Goal: Information Seeking & Learning: Learn about a topic

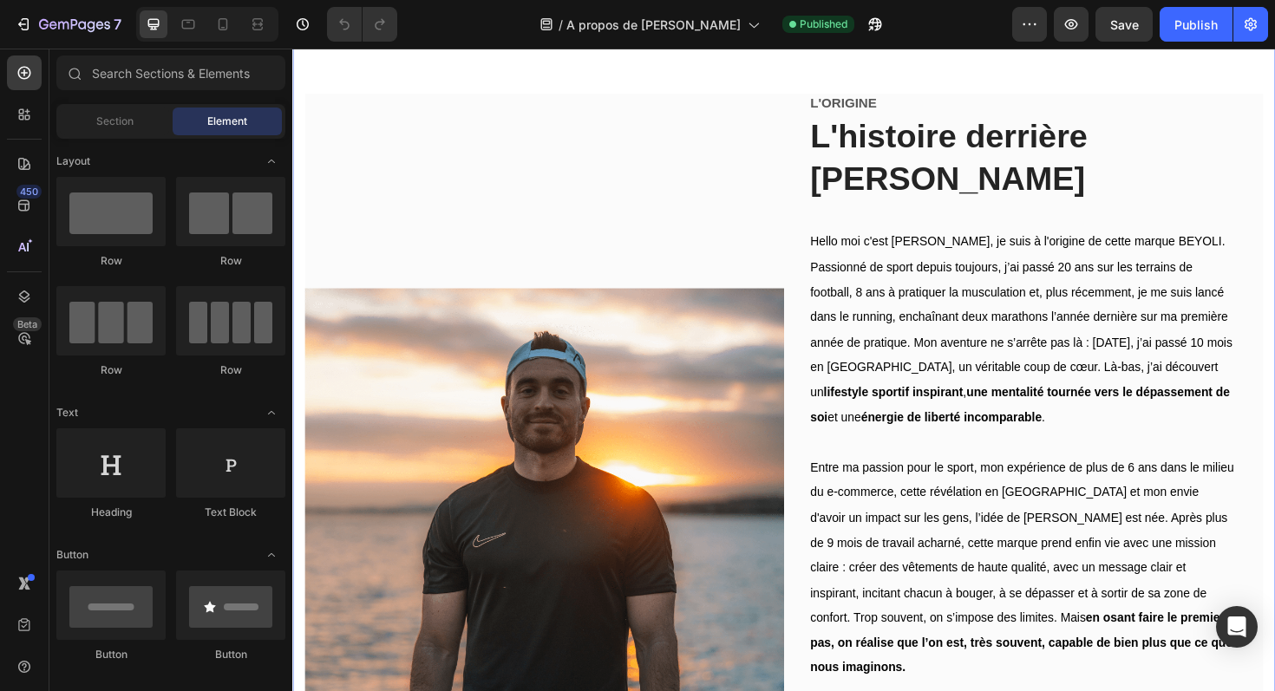
scroll to position [616, 0]
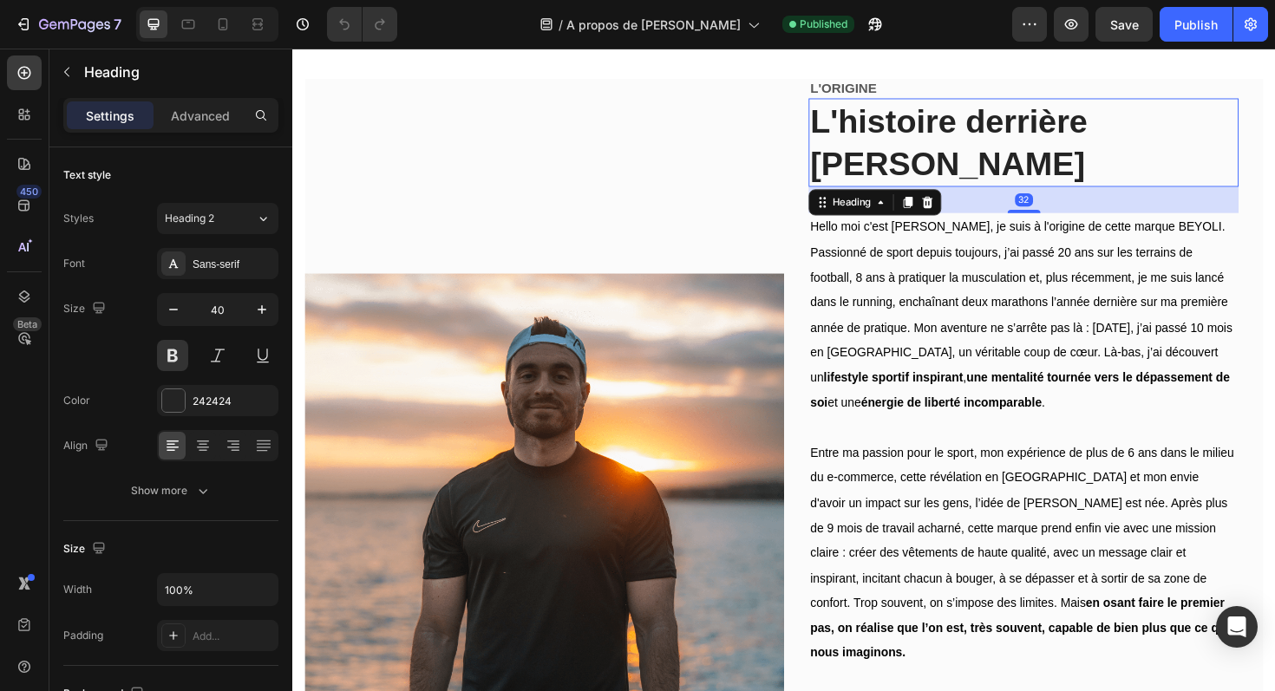
click at [851, 127] on h2 "L'histoire derrière [PERSON_NAME]" at bounding box center [1066, 148] width 455 height 94
click at [851, 244] on span "Hello moi c'est [PERSON_NAME], je suis à l'origine de cette marque BEYOLI. Pass…" at bounding box center [1063, 330] width 447 height 199
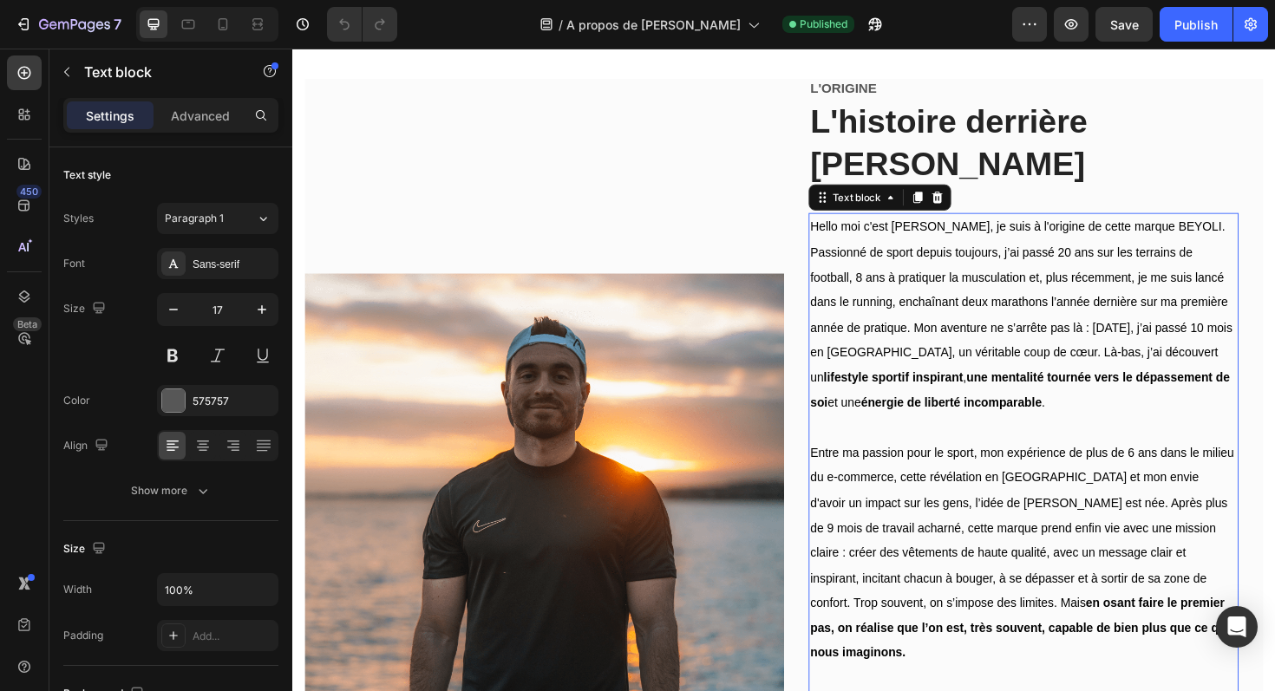
click at [851, 225] on p "Hello moi c'est [PERSON_NAME], je suis à l'origine de cette marque BEYOLI. Pass…" at bounding box center [1066, 331] width 452 height 212
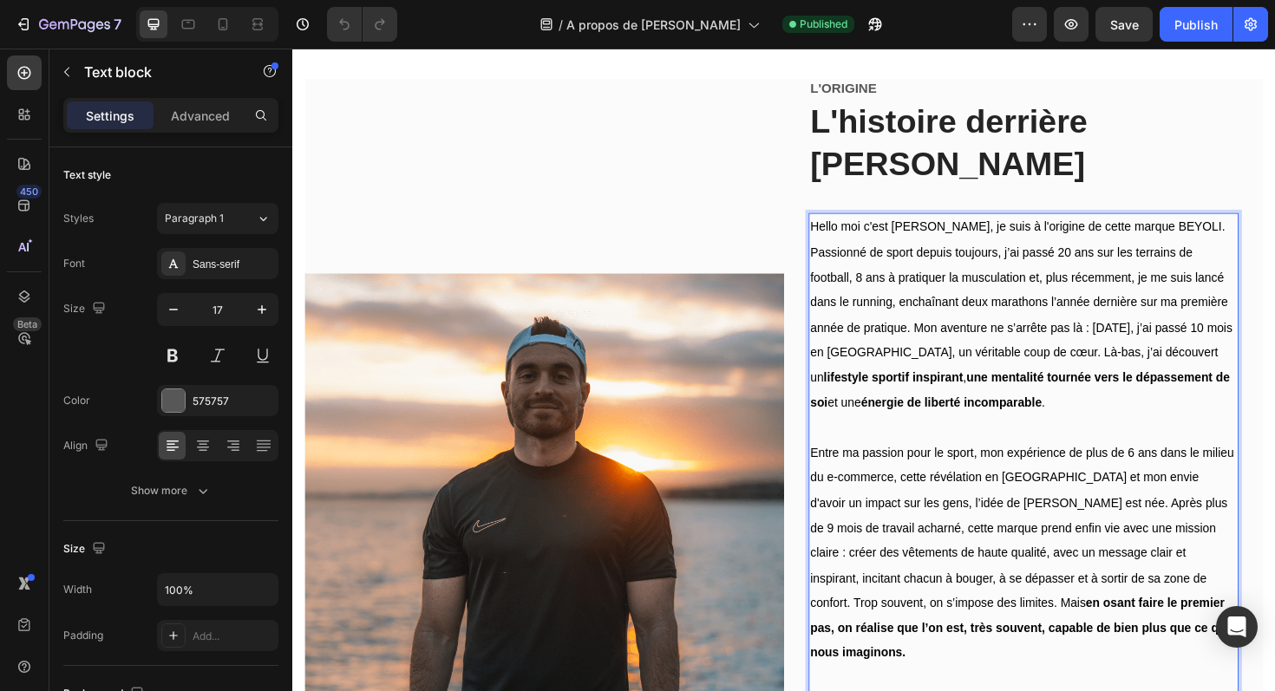
click at [846, 231] on span "Hello moi c'est [PERSON_NAME], je suis à l'origine de cette marque BEYOLI. Pass…" at bounding box center [1063, 330] width 447 height 199
click at [840, 231] on span "Hello moi c'est [PERSON_NAME], je suis à l'origine de cette marque BEYOLI. Pass…" at bounding box center [1063, 330] width 447 height 199
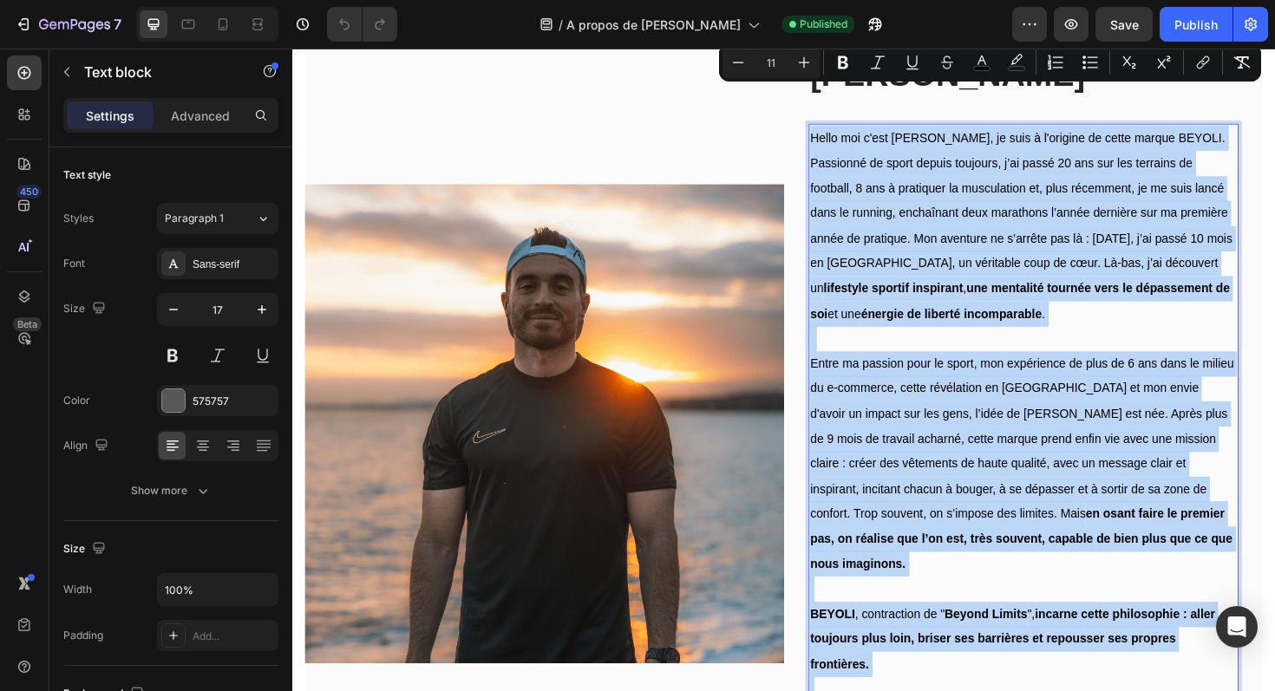
scroll to position [712, 0]
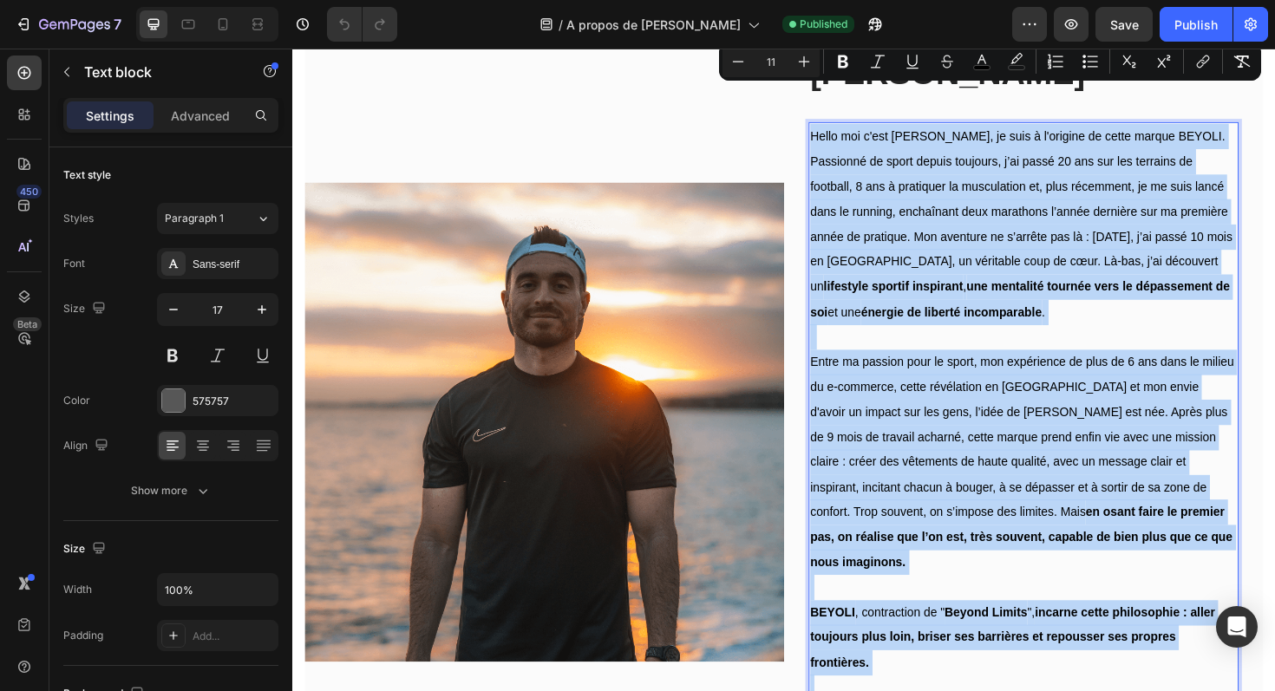
drag, startPoint x: 842, startPoint y: 192, endPoint x: 1019, endPoint y: 668, distance: 507.9
click at [1019, 668] on div "Hello moi c'est [PERSON_NAME], je suis à l'origine de cette marque BEYOLI. Pass…" at bounding box center [1066, 460] width 455 height 667
copy div "Lorem ips d'sit Ametcon, ad elit s d'eiusmod te incid utlabo ETDOLO. Magnaaliq …"
click at [917, 473] on span "Entre ma passion pour le sport, mon expérience de plus de 6 ans dans le milieu …" at bounding box center [1064, 487] width 448 height 226
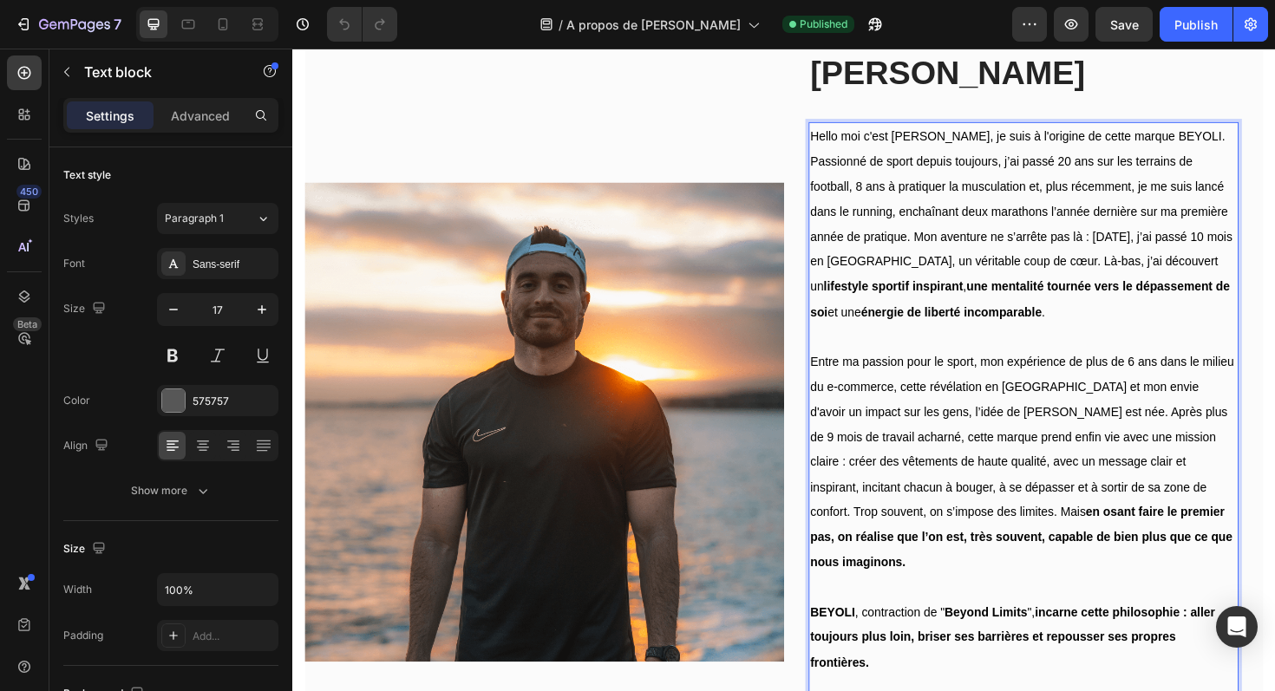
click at [849, 134] on span "Hello moi c'est [PERSON_NAME], je suis à l'origine de cette marque BEYOLI. Pass…" at bounding box center [1063, 233] width 447 height 199
click at [842, 134] on span "Hello moi c'est [PERSON_NAME], je suis à l'origine de cette marque BEYOLI. Pass…" at bounding box center [1063, 233] width 447 height 199
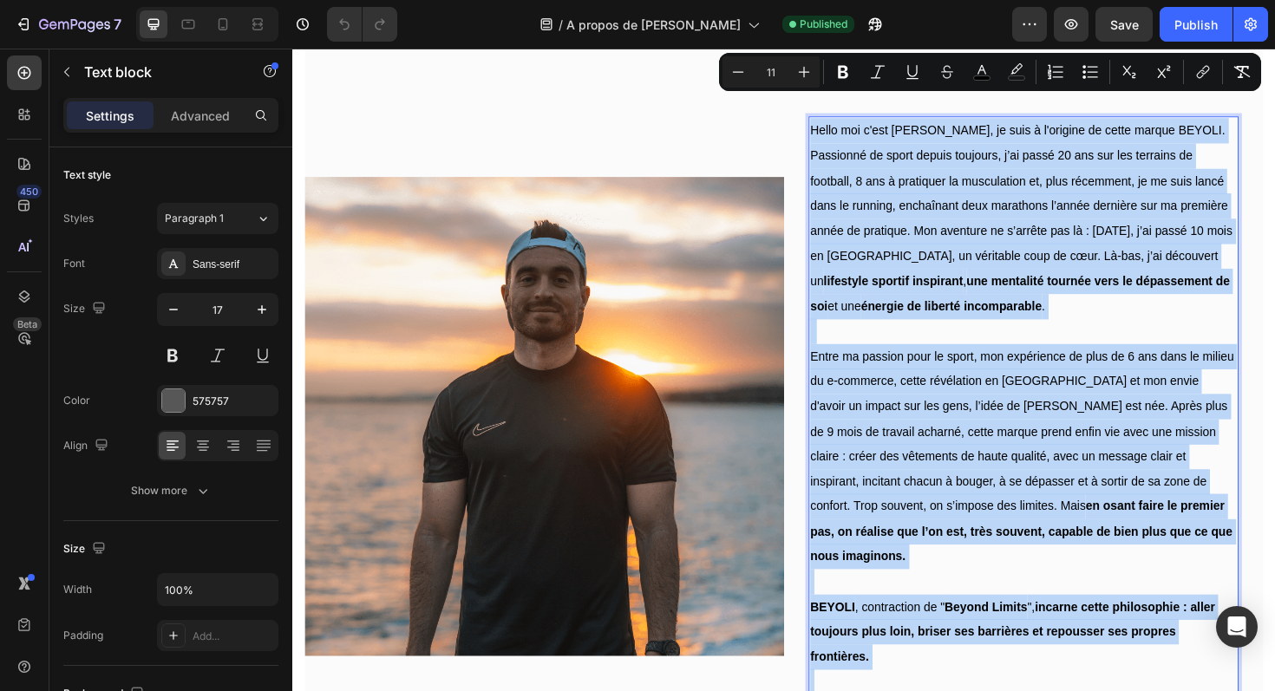
scroll to position [719, 0]
drag, startPoint x: 843, startPoint y: 95, endPoint x: 966, endPoint y: 643, distance: 562.6
click at [966, 643] on div "Hello moi c'est [PERSON_NAME], je suis à l'origine de cette marque BEYOLI. Pass…" at bounding box center [1066, 453] width 455 height 667
copy div "Lorem ips d'sit Ametcon, ad elit s d'eiusmod te incid utlabo ETDOLO. Magnaaliq …"
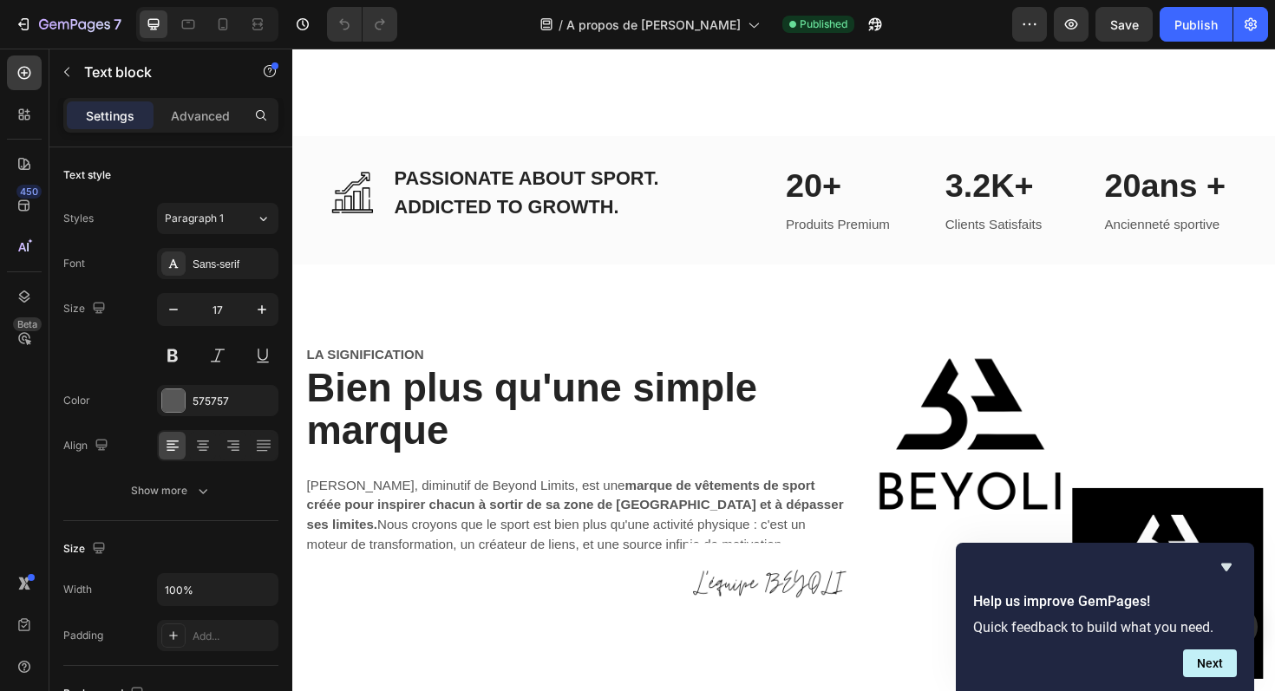
scroll to position [1602, 0]
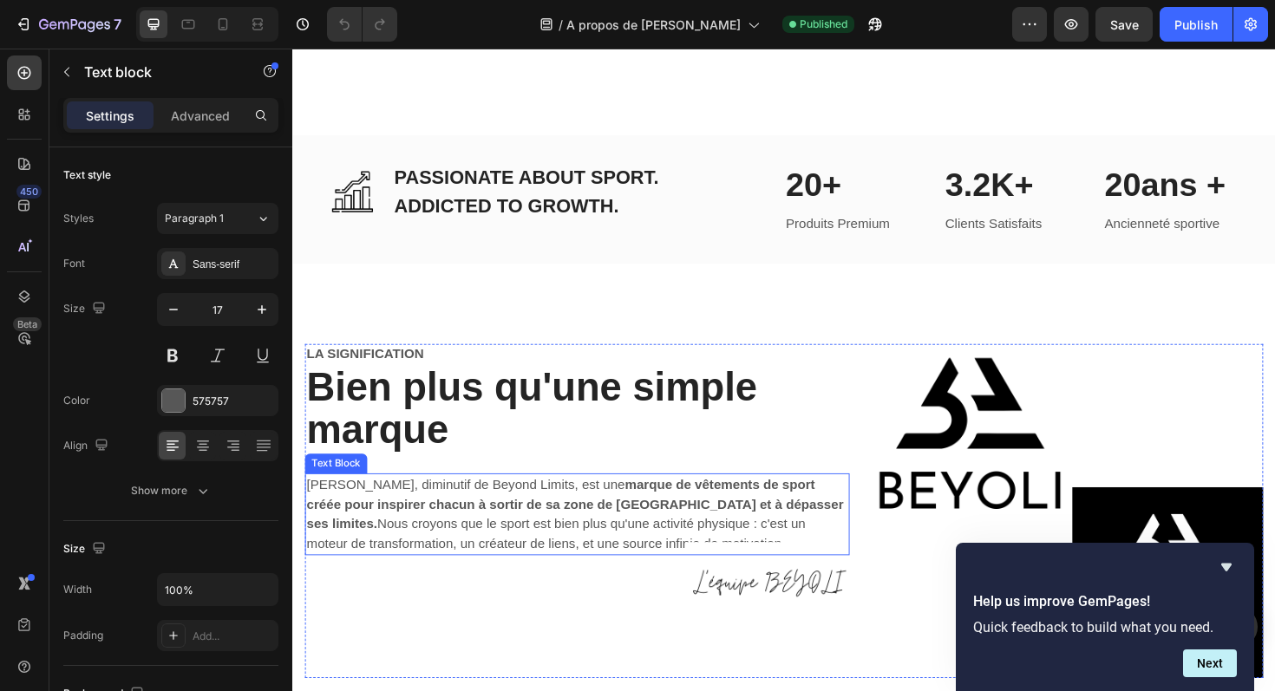
click at [423, 500] on p "BEYOLI, diminutif de Beyond Limits, est une marque de vêtements de sport créée …" at bounding box center [593, 541] width 573 height 83
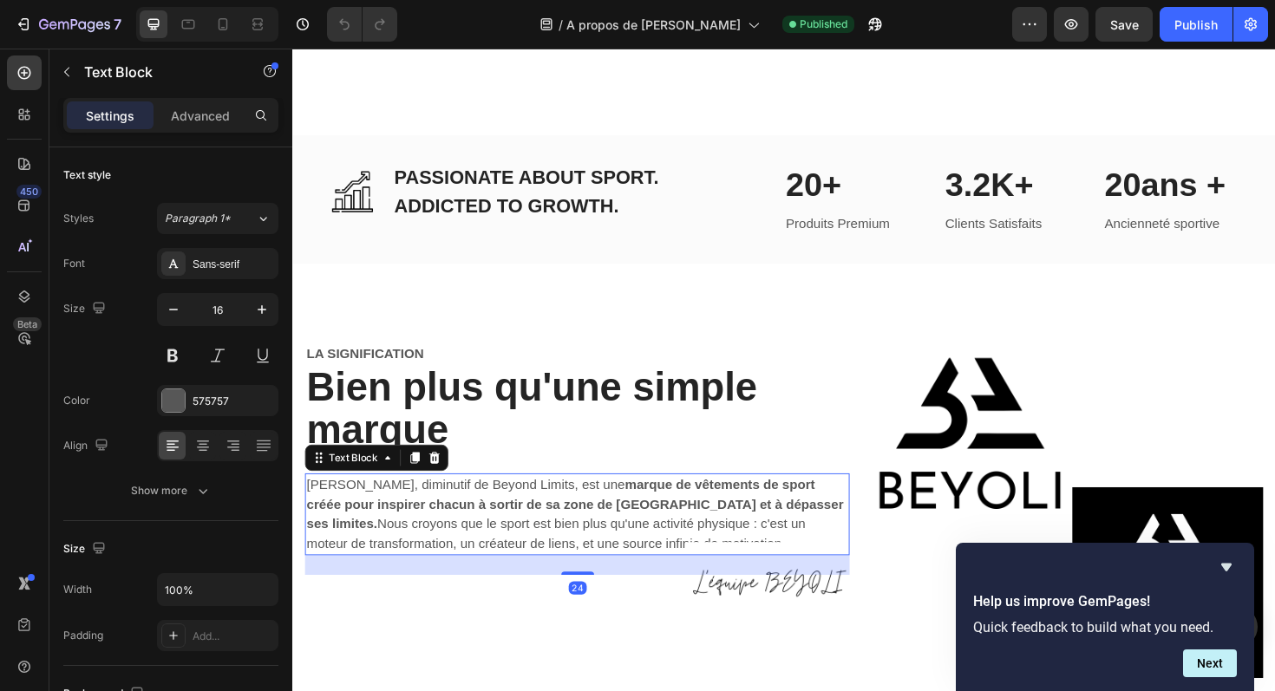
click at [672, 571] on div at bounding box center [593, 614] width 577 height 87
click at [630, 500] on p "BEYOLI, diminutif de Beyond Limits, est une marque de vêtements de sport créée …" at bounding box center [593, 541] width 573 height 83
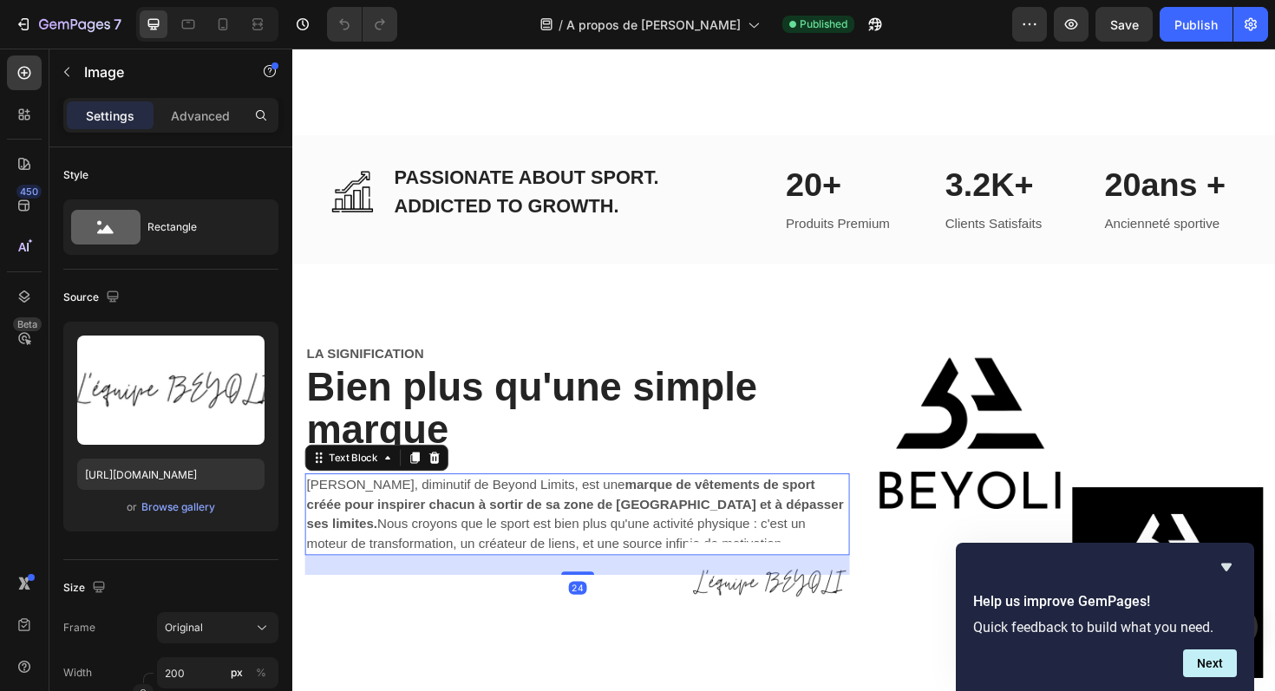
click at [513, 503] on strong "marque de vêtements de sport créée pour inspirer chacun à sortir de sa zone de …" at bounding box center [591, 531] width 569 height 56
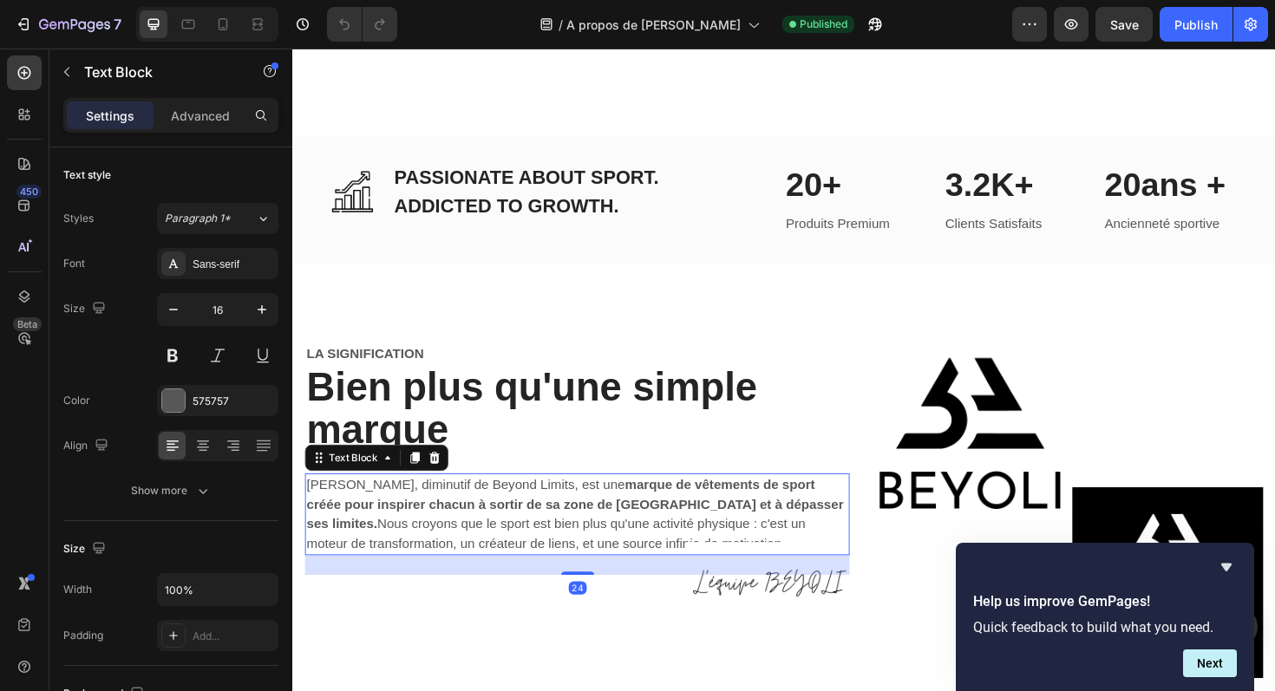
click at [308, 500] on p "BEYOLI, diminutif de Beyond Limits, est une marque de vêtements de sport créée …" at bounding box center [593, 541] width 573 height 83
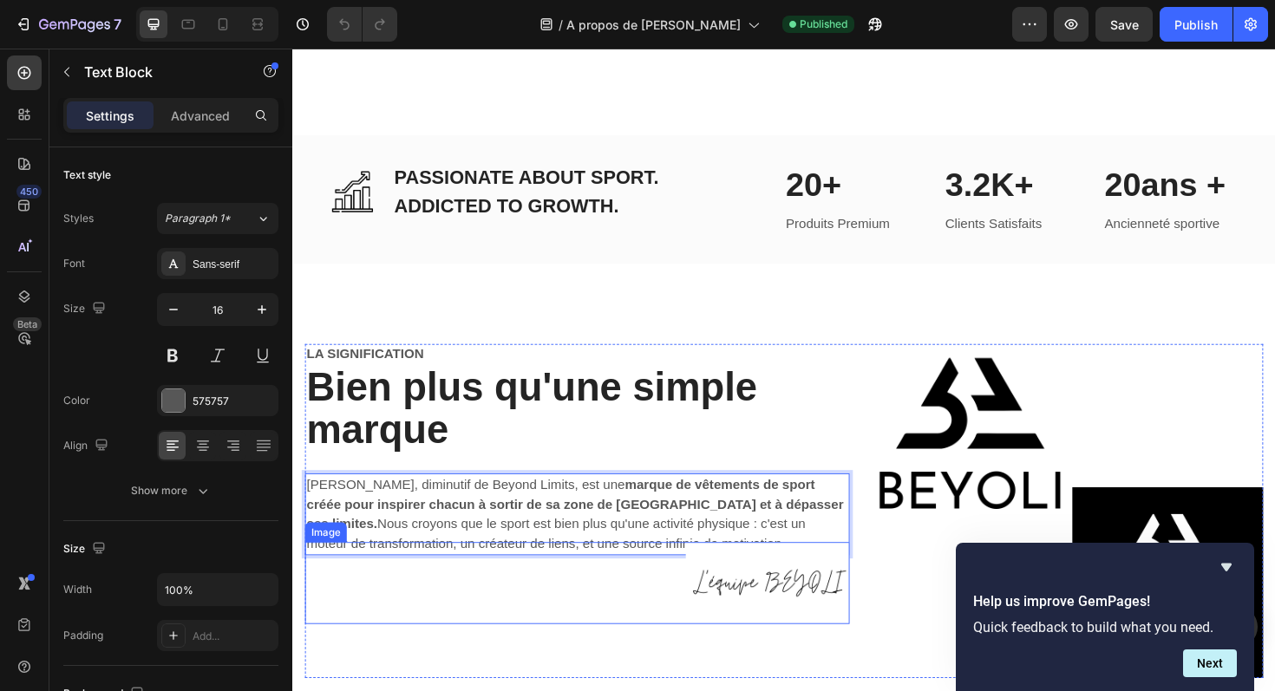
drag, startPoint x: 310, startPoint y: 448, endPoint x: 635, endPoint y: 511, distance: 331.1
click at [635, 511] on div "La signification Text Block Bien plus qu'une simple marque Heading BEYOLI, dimi…" at bounding box center [593, 539] width 577 height 355
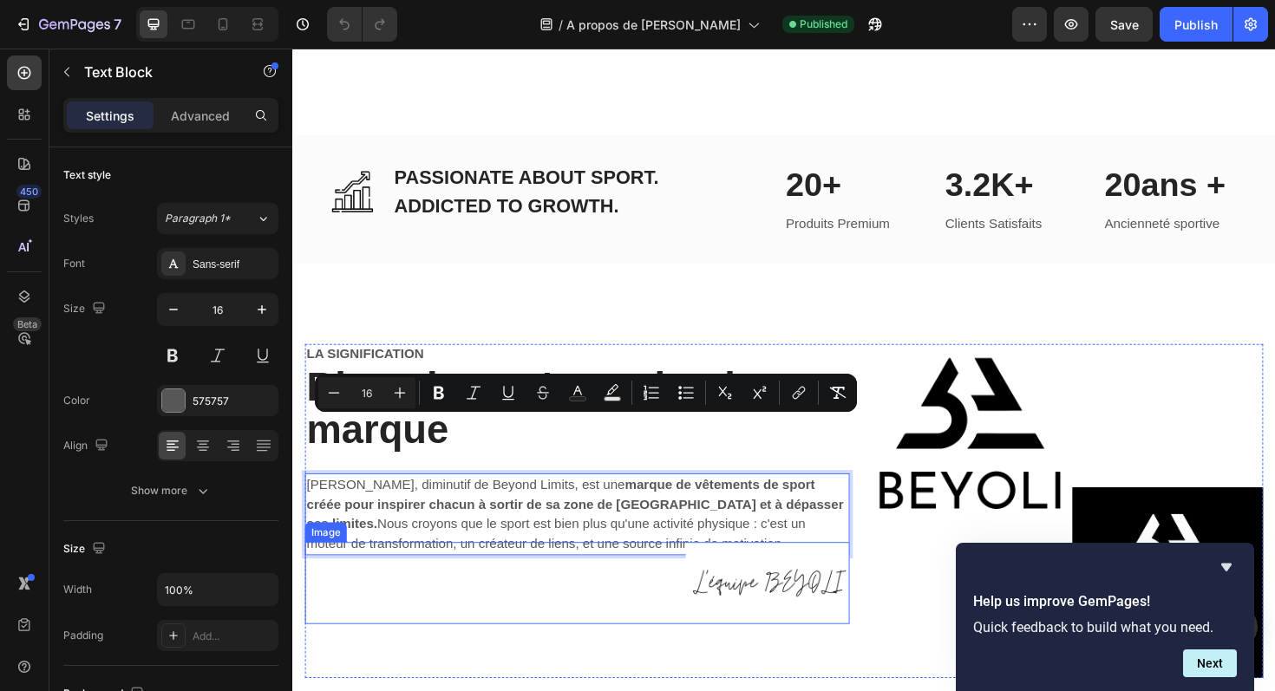
copy p "BEYOLI, diminutif de Beyond Limits, est une marque de vêtements de sport créée …"
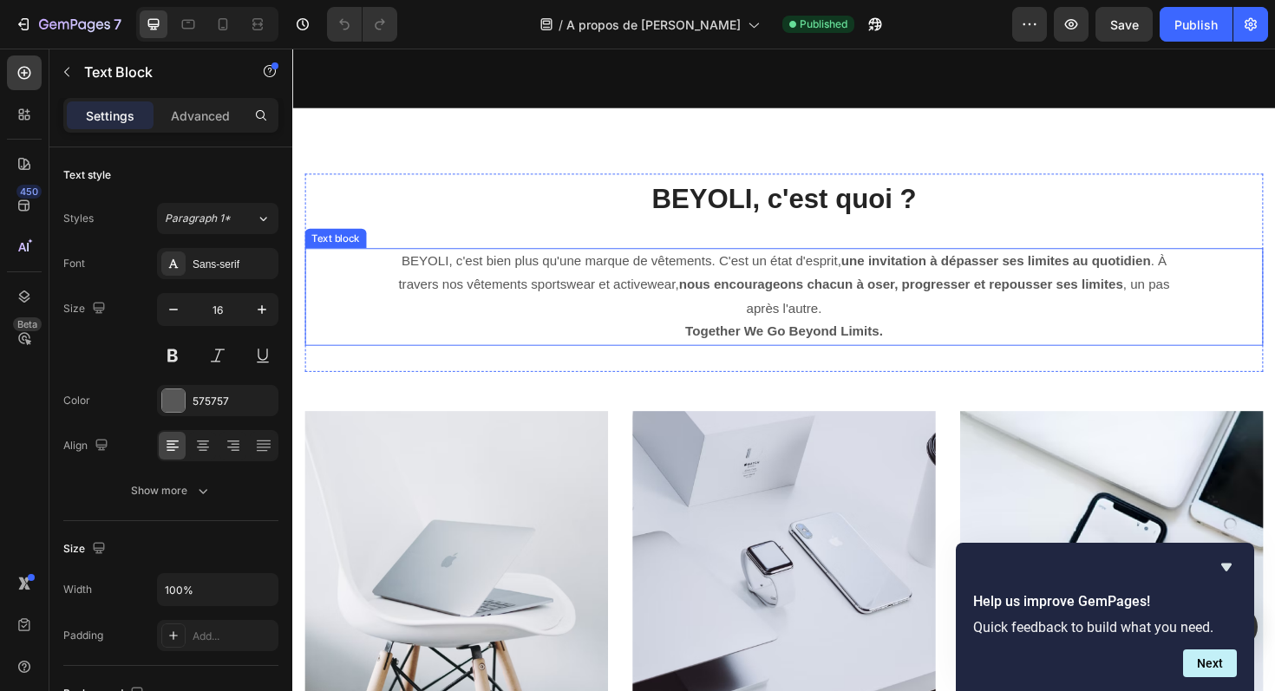
scroll to position [2494, 0]
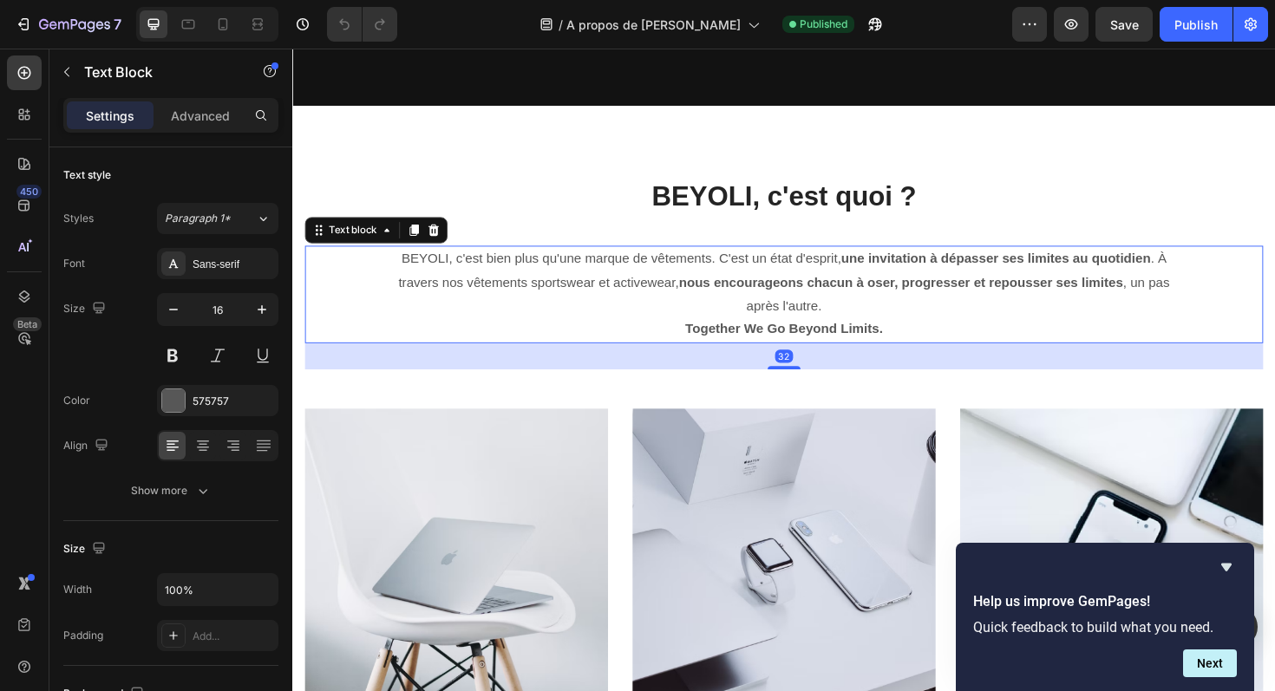
click at [604, 283] on p "BEYOLI, c'est bien plus qu'une marque de vêtements. C'est un état d'esprit, une…" at bounding box center [813, 296] width 838 height 75
click at [408, 269] on p "BEYOLI, c'est bien plus qu'une marque de vêtements. C'est un état d'esprit, une…" at bounding box center [813, 296] width 838 height 75
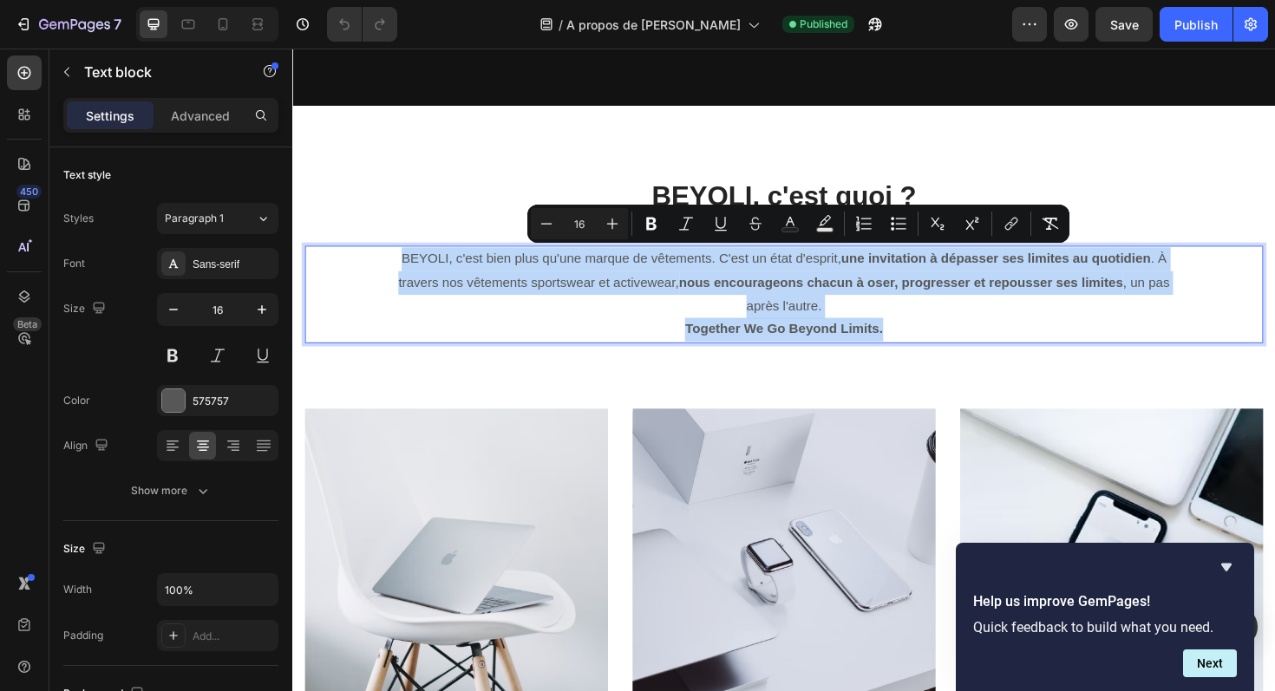
drag, startPoint x: 406, startPoint y: 266, endPoint x: 924, endPoint y: 343, distance: 524.3
click at [924, 343] on div "BEYOLI, c'est bien plus qu'une marque de vêtements. C'est un état d'esprit, une…" at bounding box center [812, 309] width 841 height 103
copy div "BEYOLI, c'est bien plus qu'une marque de vêtements. C'est un état d'esprit, une…"
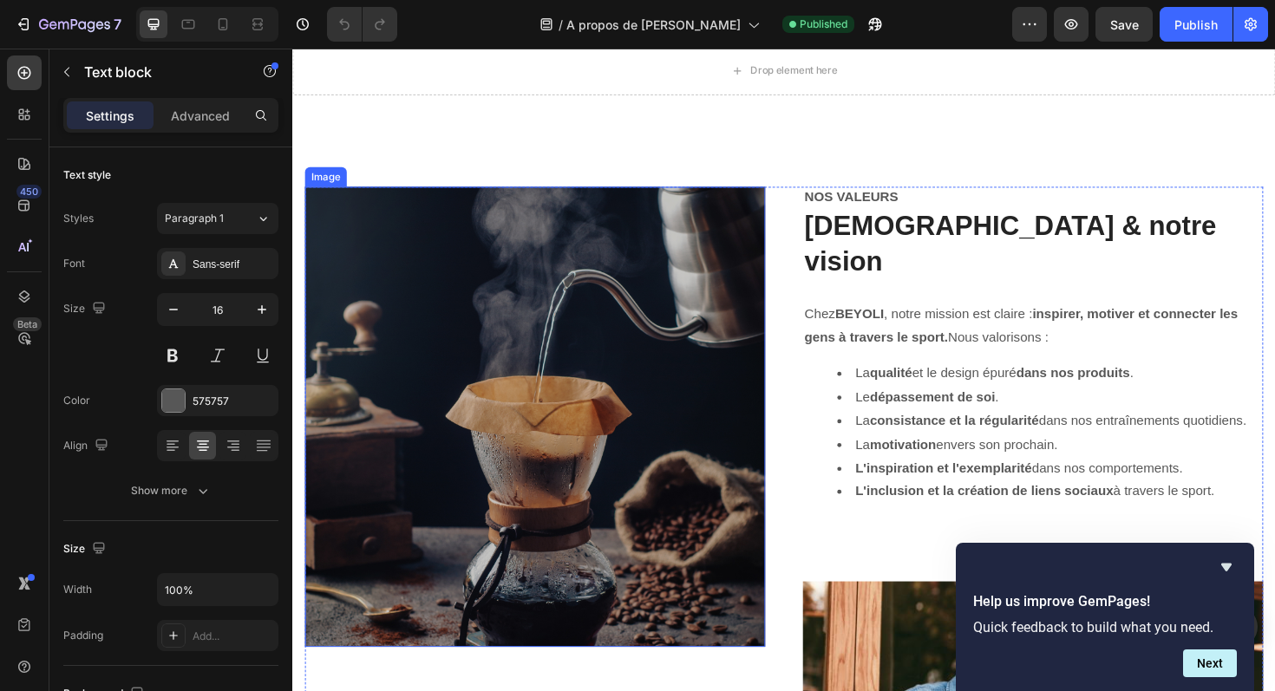
scroll to position [3464, 0]
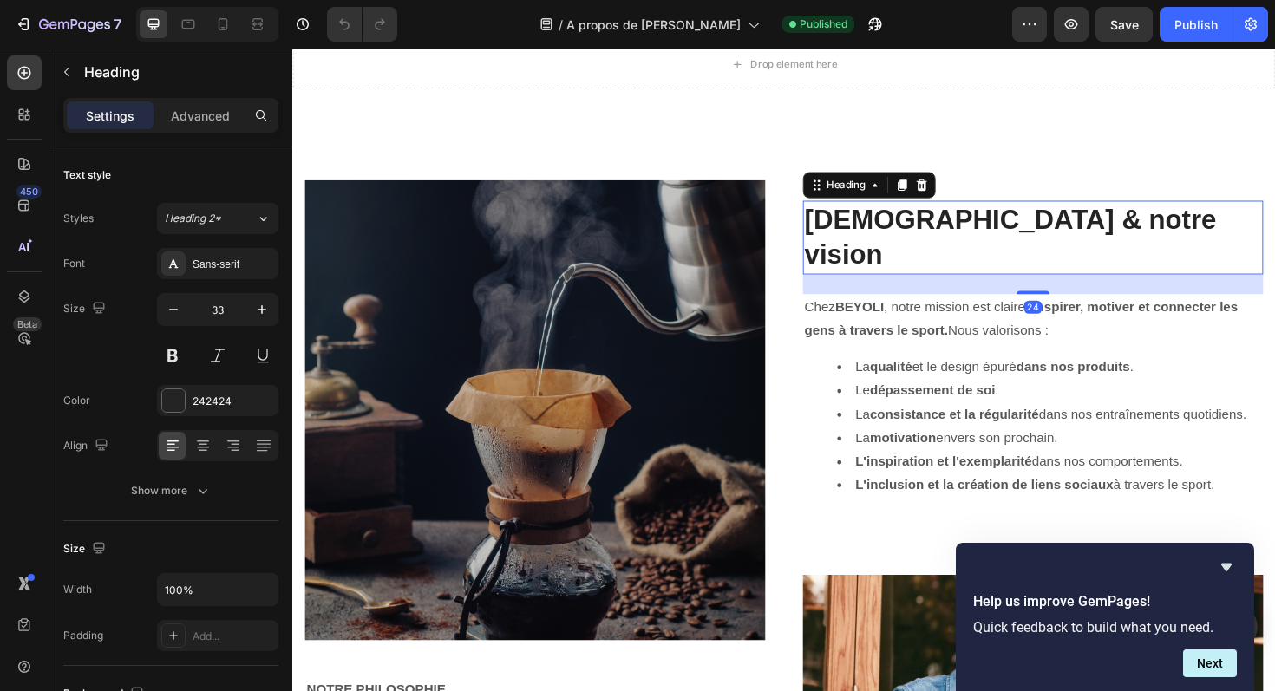
click at [889, 236] on h2 "[DEMOGRAPHIC_DATA] & notre vision" at bounding box center [1076, 249] width 487 height 78
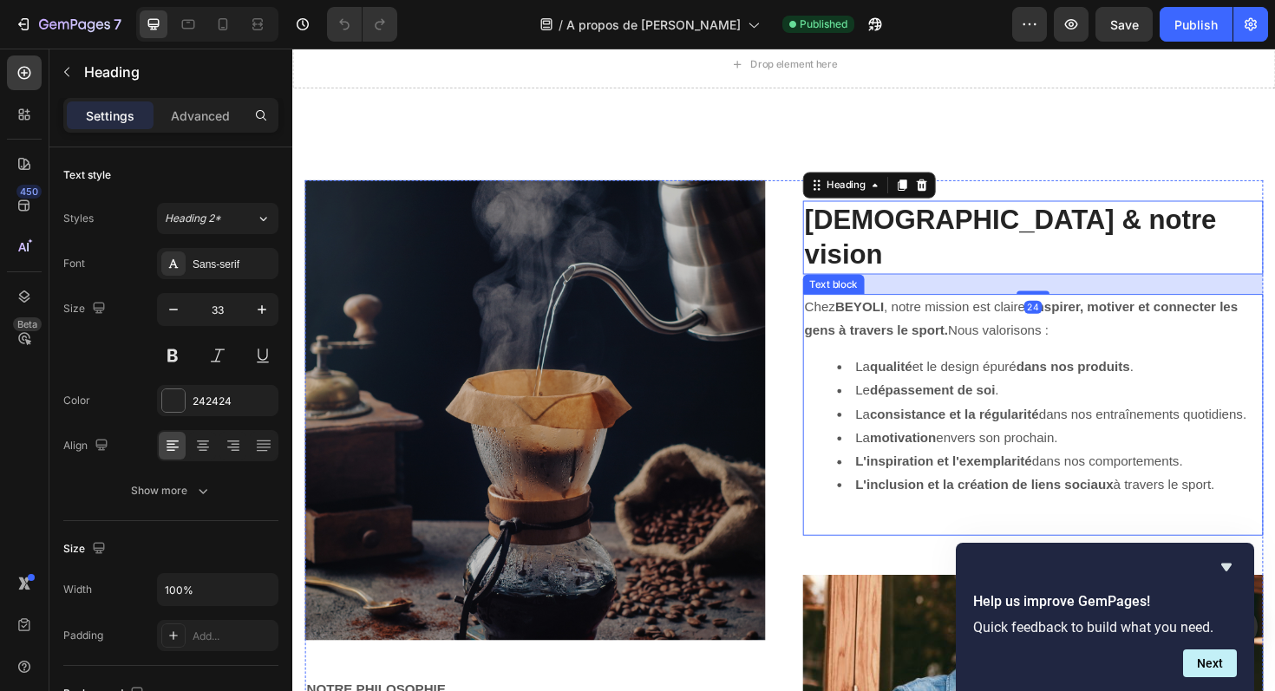
click at [856, 326] on div "[PERSON_NAME] , notre mission est claire : inspirer, motiver et connecter les g…" at bounding box center [1076, 437] width 487 height 256
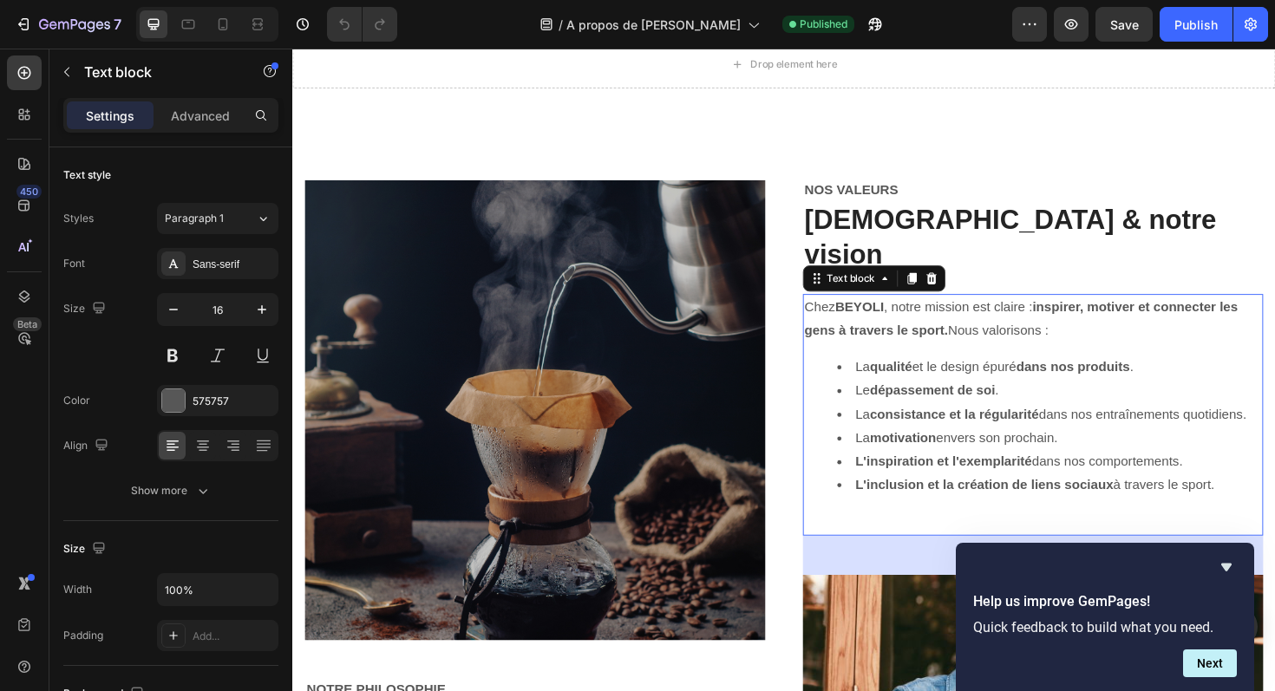
click at [843, 310] on p "[PERSON_NAME] , notre mission est claire : inspirer, motiver et connecter les g…" at bounding box center [1076, 335] width 484 height 50
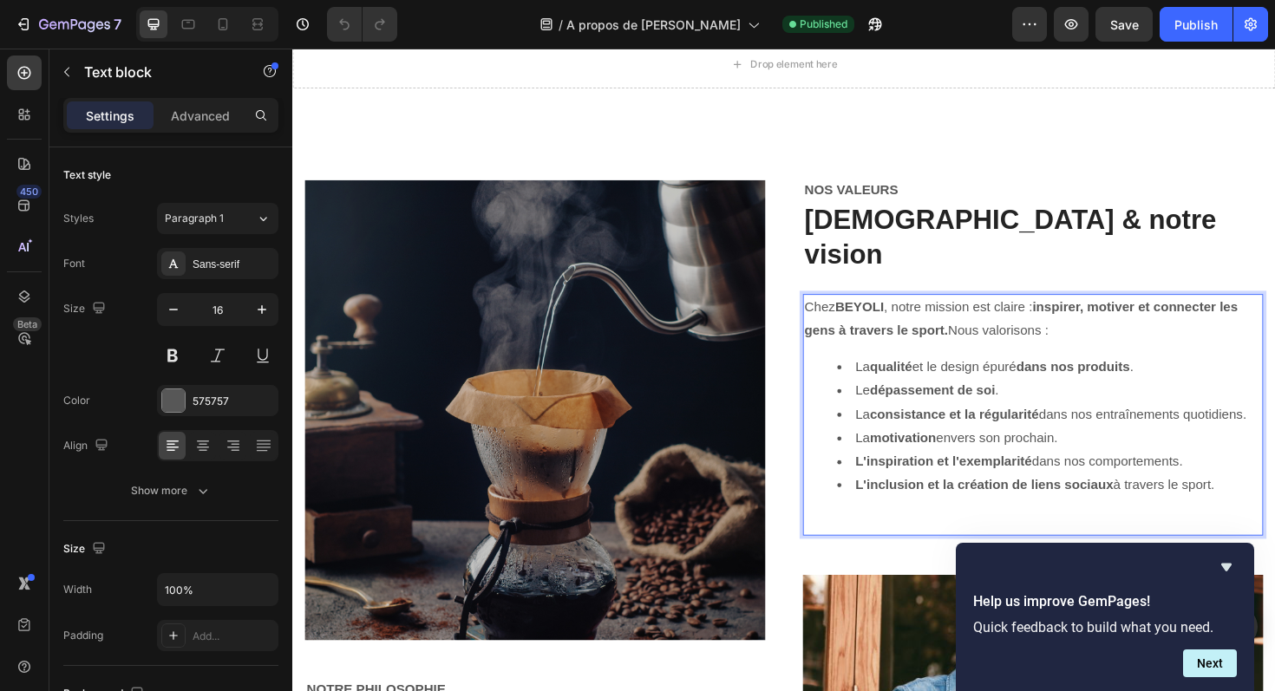
click at [838, 310] on p "[PERSON_NAME] , notre mission est claire : inspirer, motiver et connecter les g…" at bounding box center [1076, 335] width 484 height 50
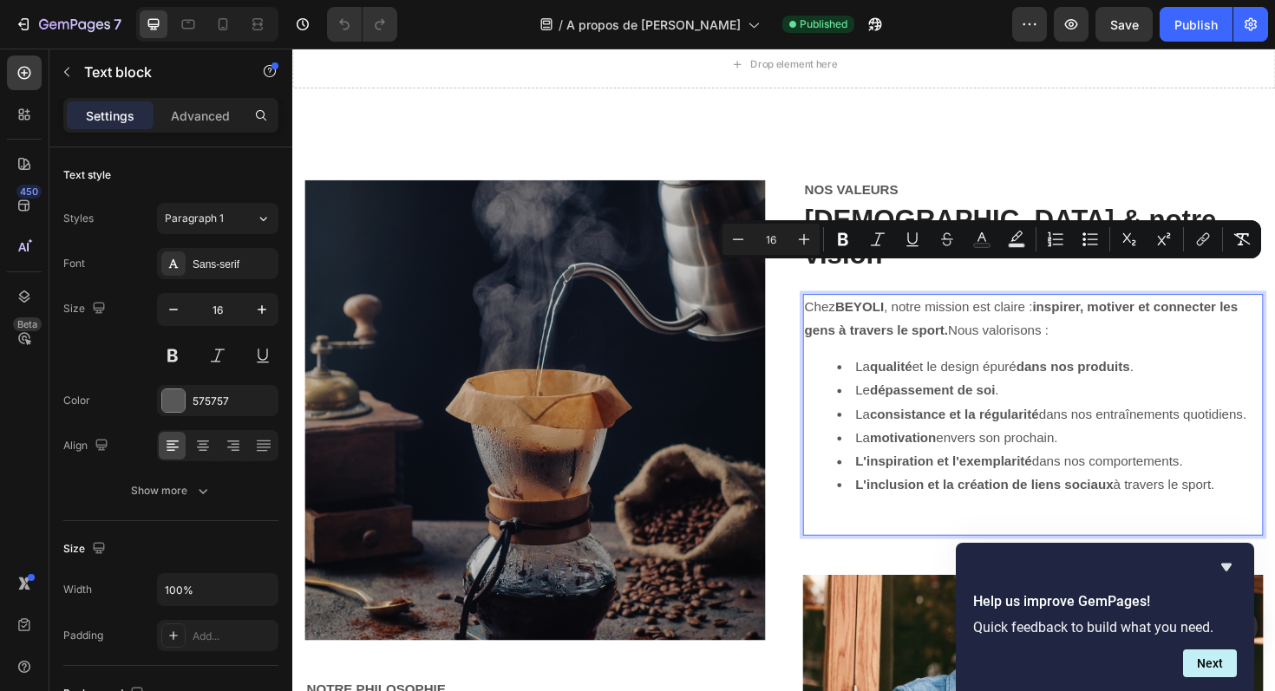
drag, startPoint x: 838, startPoint y: 284, endPoint x: 1308, endPoint y: 475, distance: 507.3
click at [1274, 475] on div "[PERSON_NAME] , notre mission est claire : inspirer, motiver et connecter les g…" at bounding box center [1076, 437] width 487 height 256
copy div "[PERSON_NAME] , notre mission est claire : inspirer, motiver et connecter les g…"
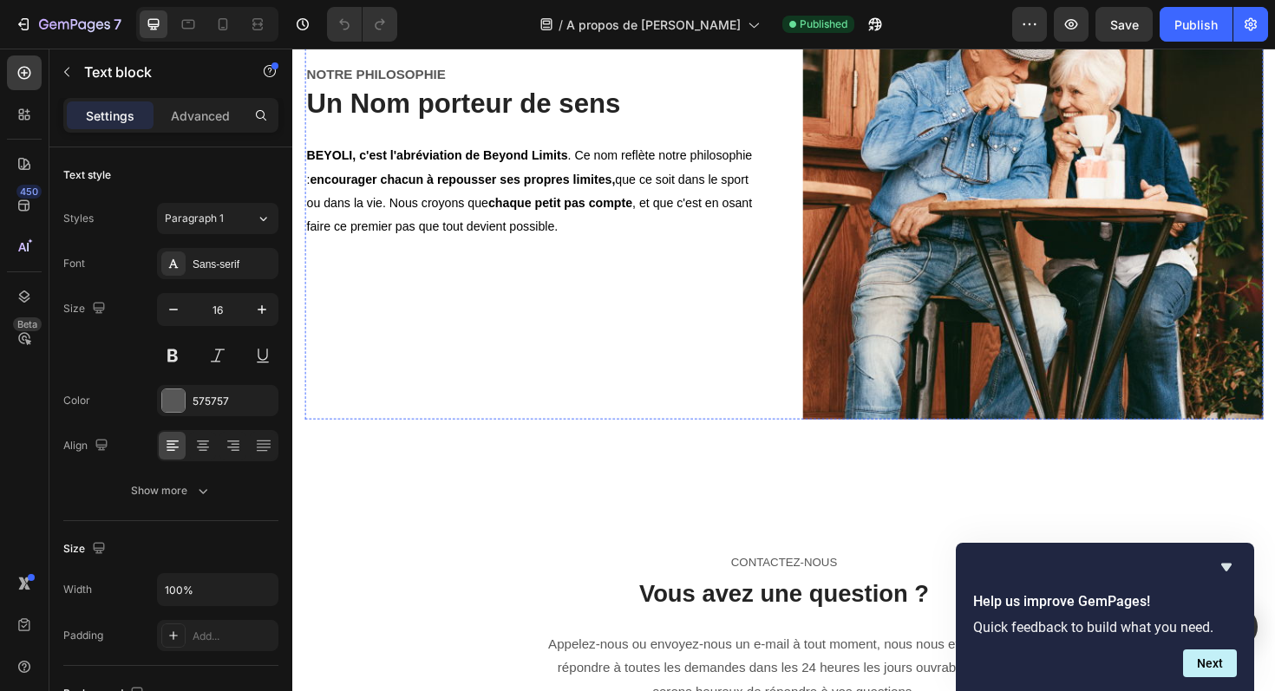
scroll to position [4110, 0]
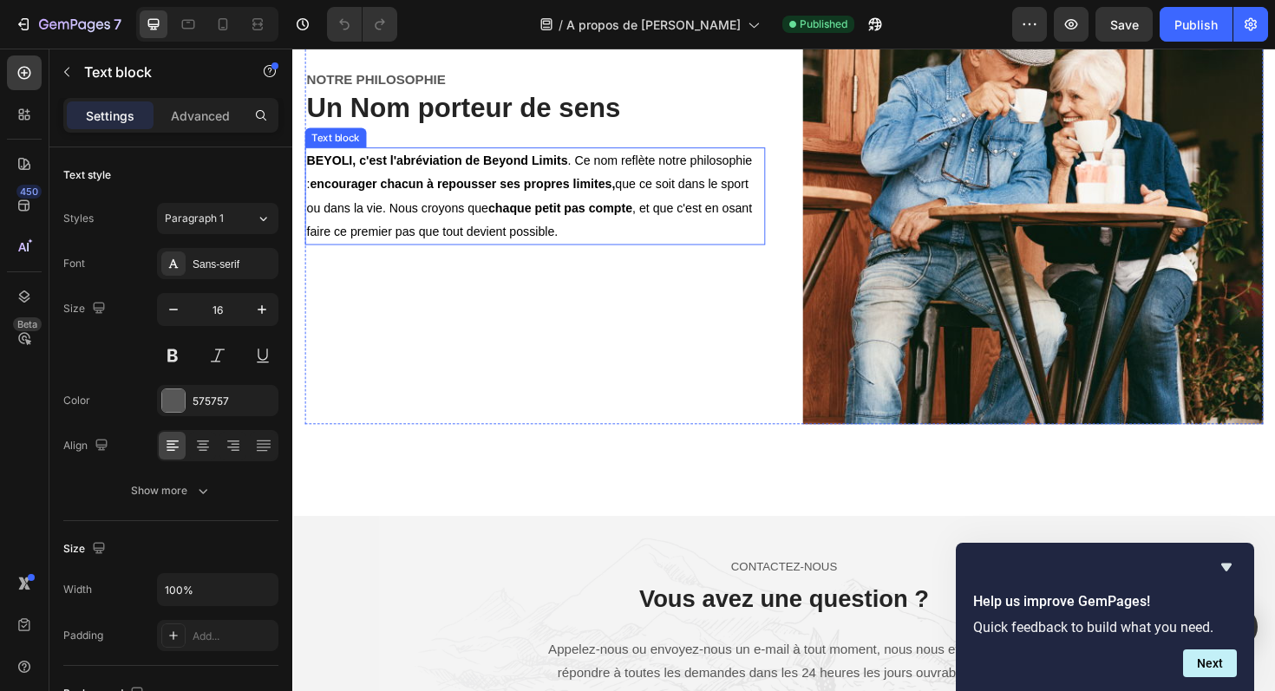
click at [551, 198] on strong "encourager chacun à repousser ses propres limites," at bounding box center [471, 192] width 323 height 15
click at [577, 239] on p "BEYOLI, c'est l'abréviation de Beyond Limits . Ce nom reflète notre philosophie…" at bounding box center [549, 205] width 484 height 100
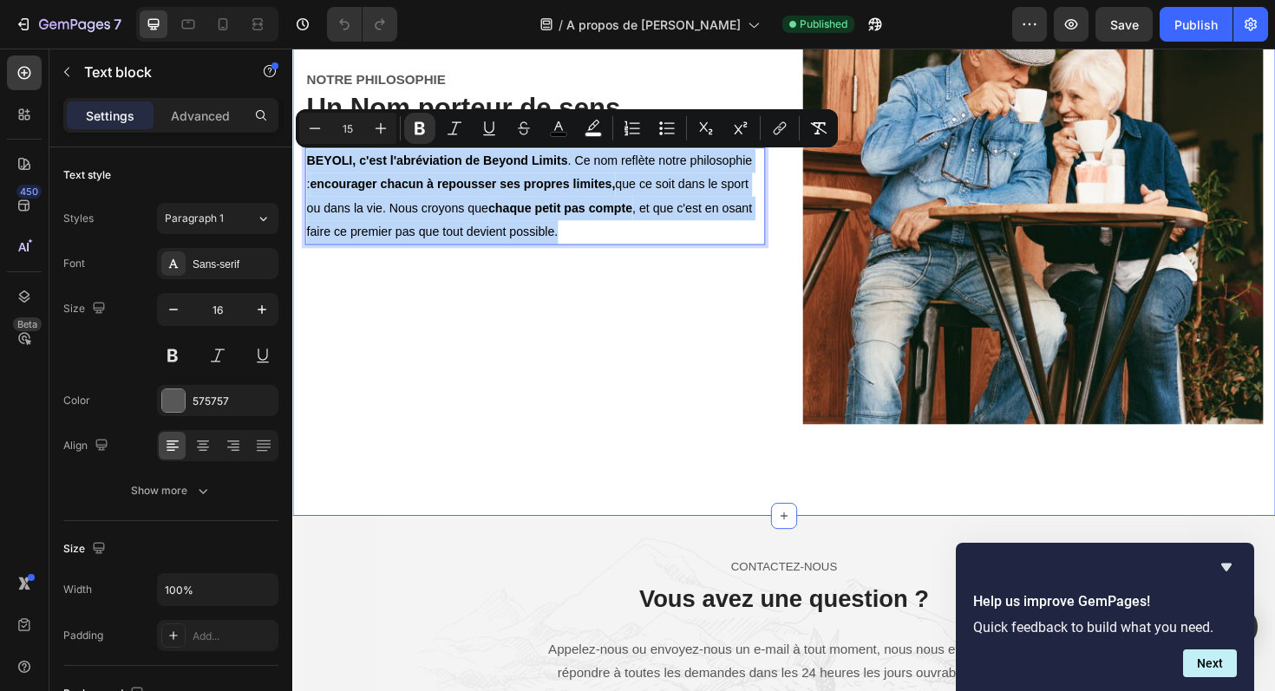
drag, startPoint x: 577, startPoint y: 246, endPoint x: 304, endPoint y: 158, distance: 286.3
copy span "BEYOLI, c'est l'abréviation de Beyond Limits . Ce nom reflète notre philosophie…"
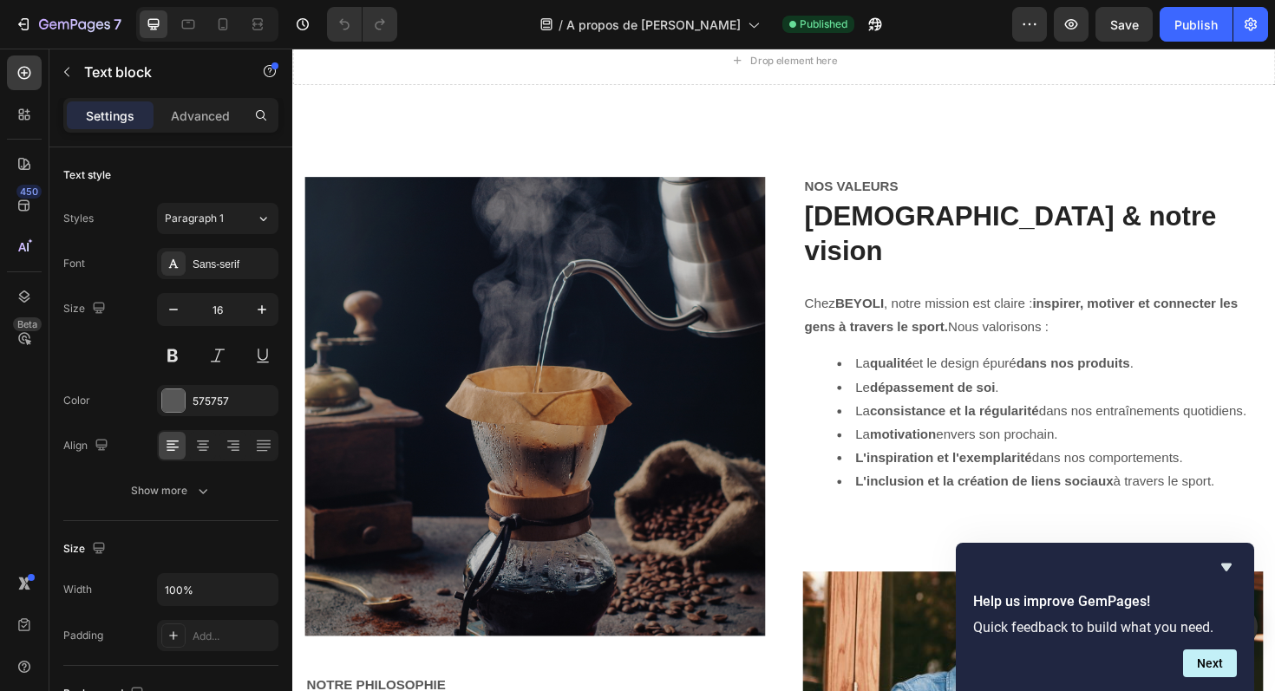
scroll to position [3444, 0]
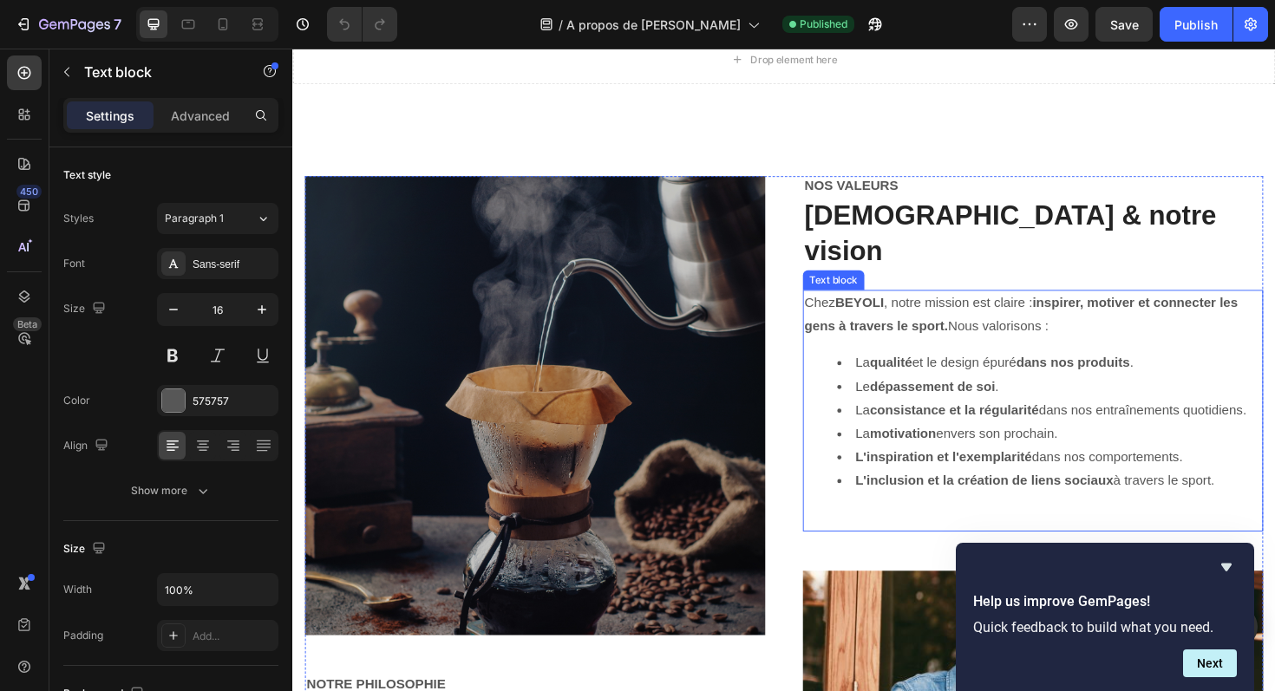
click at [1081, 306] on p "[PERSON_NAME] , notre mission est claire : inspirer, motiver et connecter les g…" at bounding box center [1076, 331] width 484 height 50
click at [1259, 494] on li "L'inclusion et la création de liens sociaux à travers le sport." at bounding box center [1093, 506] width 449 height 25
click at [1274, 498] on li "L'inclusion et la création de liens sociaux à travers le sport." at bounding box center [1093, 506] width 449 height 25
drag, startPoint x: 1271, startPoint y: 493, endPoint x: 837, endPoint y: 304, distance: 473.8
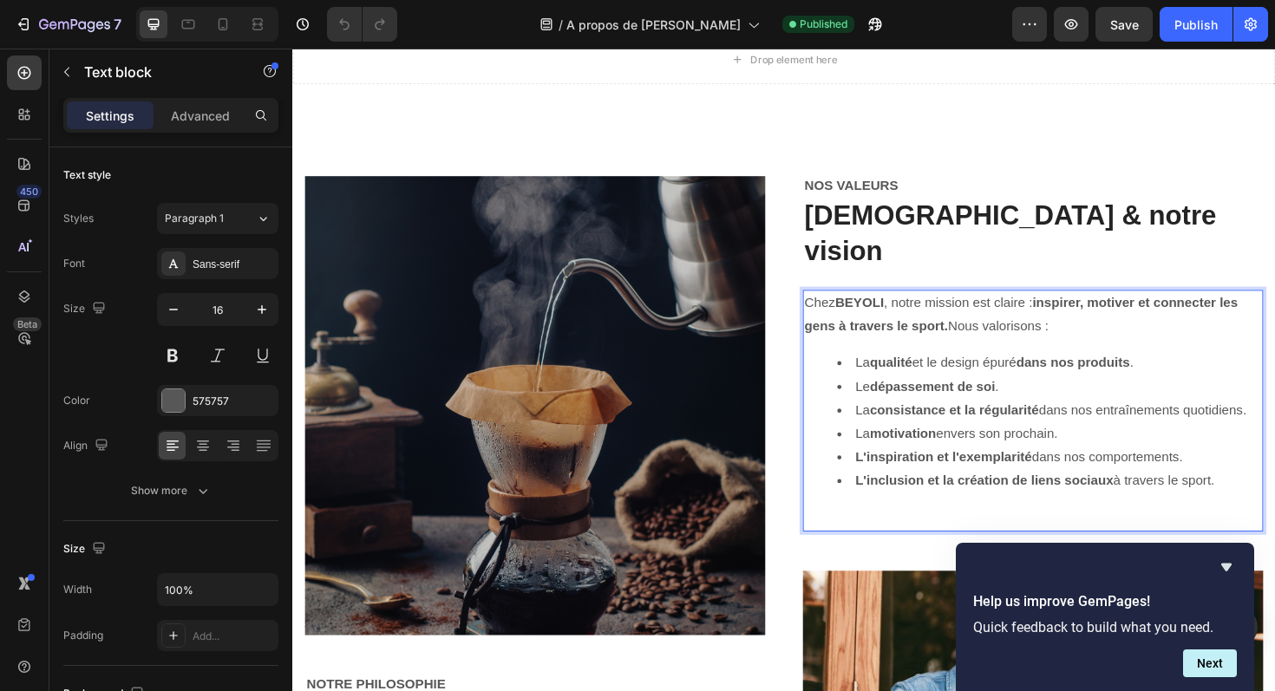
click at [837, 304] on div "[PERSON_NAME] , notre mission est claire : inspirer, motiver et connecter les g…" at bounding box center [1076, 432] width 487 height 256
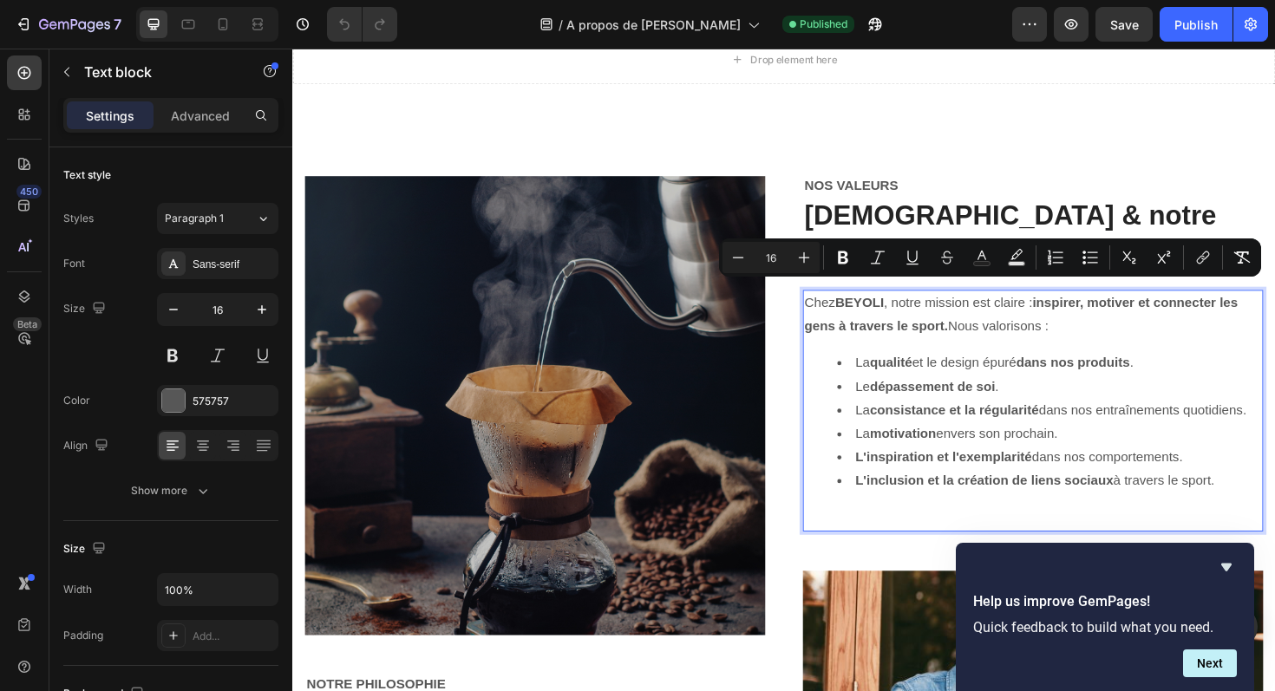
copy div "[PERSON_NAME] , notre mission est claire : inspirer, motiver et connecter les g…"
